Goal: Find specific page/section: Find specific page/section

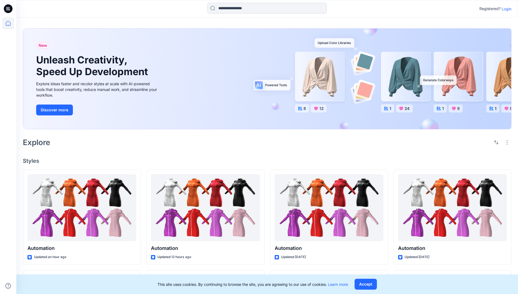
click at [505, 9] on p "Login" at bounding box center [507, 9] width 10 height 6
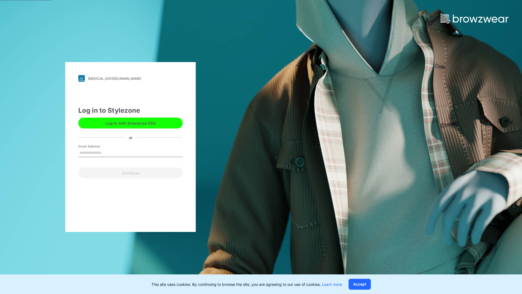
click at [107, 152] on input "Email Address" at bounding box center [130, 153] width 104 height 8
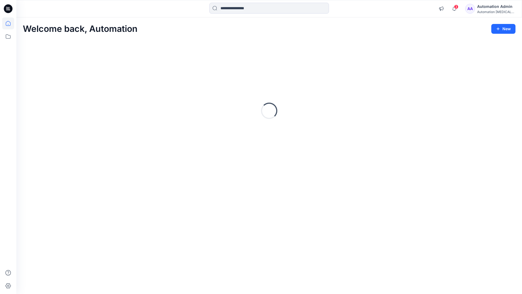
click at [10, 23] on icon at bounding box center [8, 23] width 5 height 5
click at [8, 288] on icon at bounding box center [7, 285] width 5 height 5
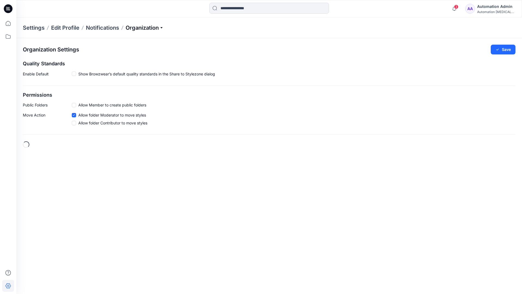
click at [159, 27] on p "Organization" at bounding box center [145, 28] width 38 height 8
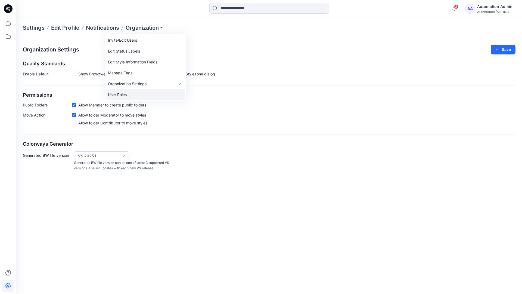
click at [132, 94] on link "User Roles" at bounding box center [145, 94] width 79 height 11
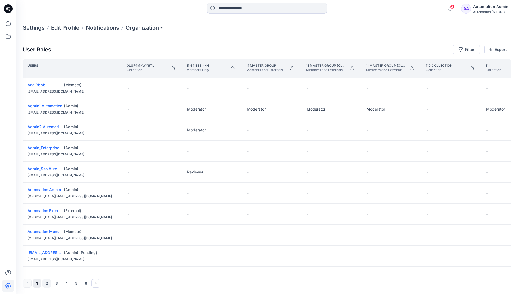
click at [47, 284] on button "2" at bounding box center [46, 283] width 9 height 9
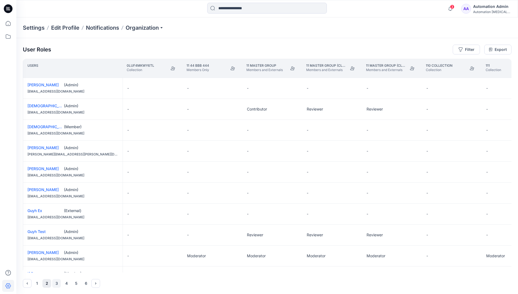
click at [57, 283] on button "3" at bounding box center [56, 283] width 9 height 9
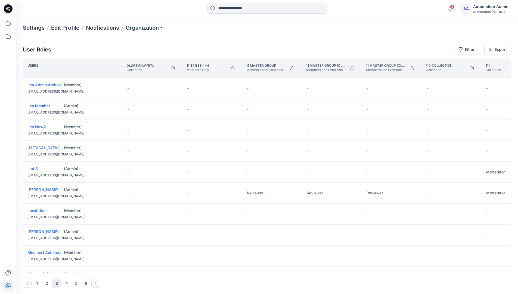
click at [96, 283] on icon "Next" at bounding box center [95, 283] width 1 height 2
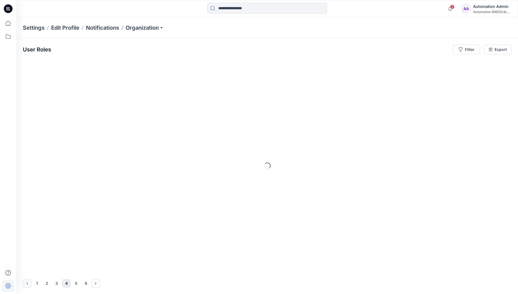
click at [28, 282] on icon "Previous" at bounding box center [27, 283] width 4 height 4
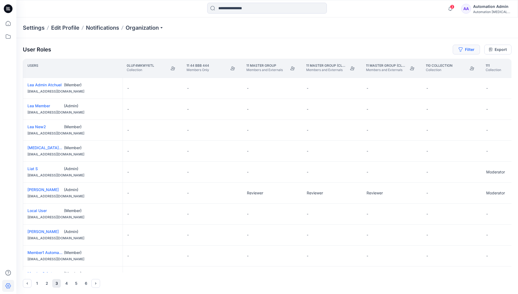
click at [468, 51] on button "Filter" at bounding box center [466, 50] width 27 height 10
click at [435, 64] on div at bounding box center [447, 64] width 56 height 7
click at [441, 63] on div at bounding box center [447, 64] width 56 height 7
type input "****"
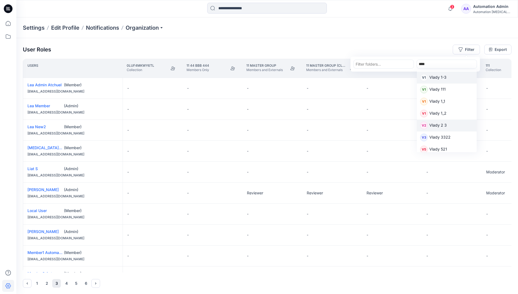
click at [440, 125] on p "Vlady 2 3" at bounding box center [437, 125] width 17 height 7
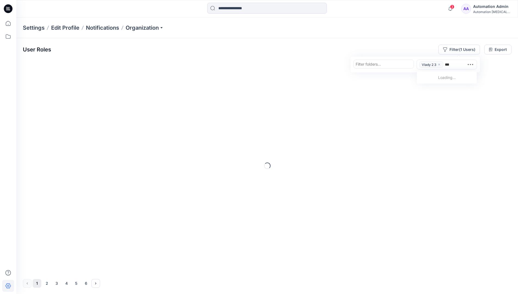
type input "****"
